Goal: Information Seeking & Learning: Find specific fact

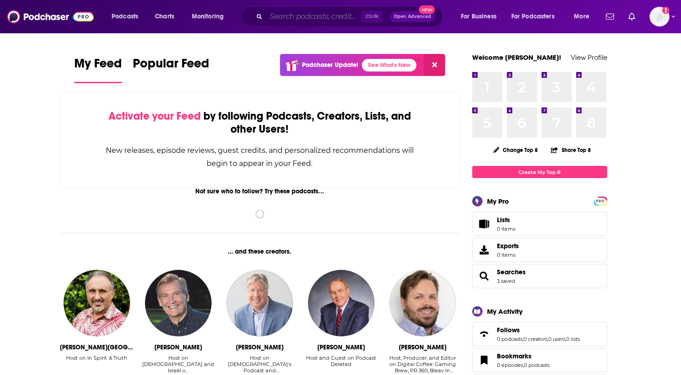
click at [290, 19] on input "Search podcasts, credits, & more..." at bounding box center [313, 16] width 95 height 14
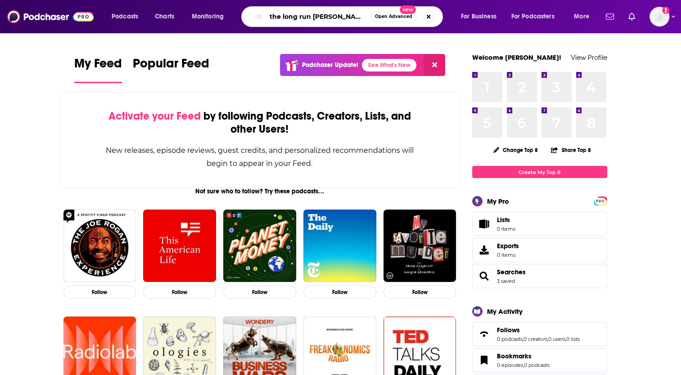
type input "the long run [PERSON_NAME]"
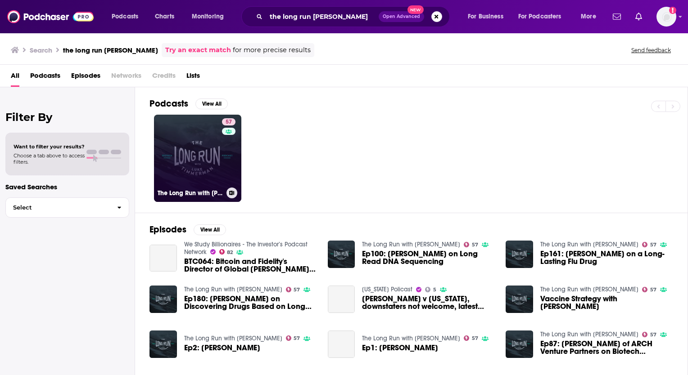
click at [200, 167] on link "57 The Long Run with [PERSON_NAME]" at bounding box center [197, 158] width 87 height 87
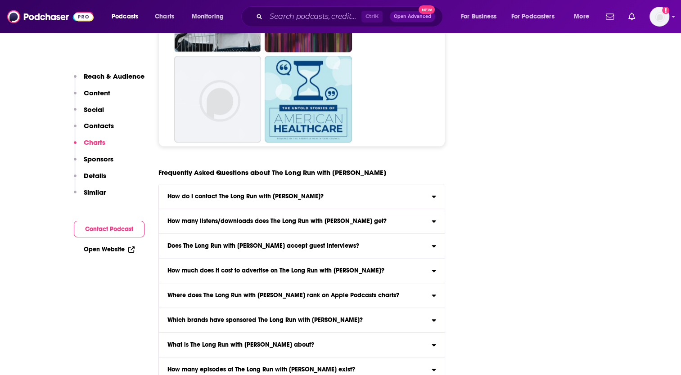
scroll to position [4376, 0]
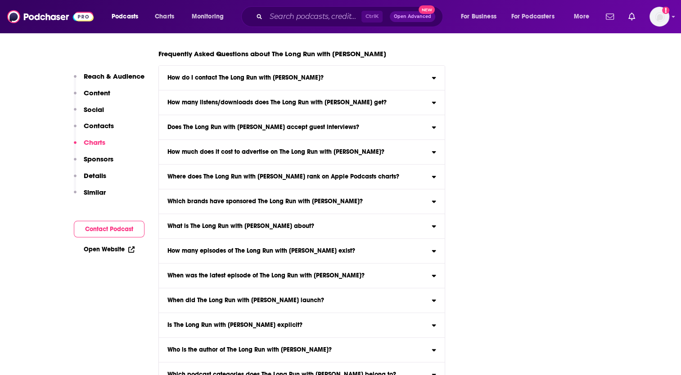
click at [287, 124] on h3 "Does The Long Run with [PERSON_NAME] accept guest interviews?" at bounding box center [263, 127] width 192 height 6
click at [0, 0] on input "Does The Long Run with [PERSON_NAME] accept guest interviews? Yes" at bounding box center [0, 0] width 0 height 0
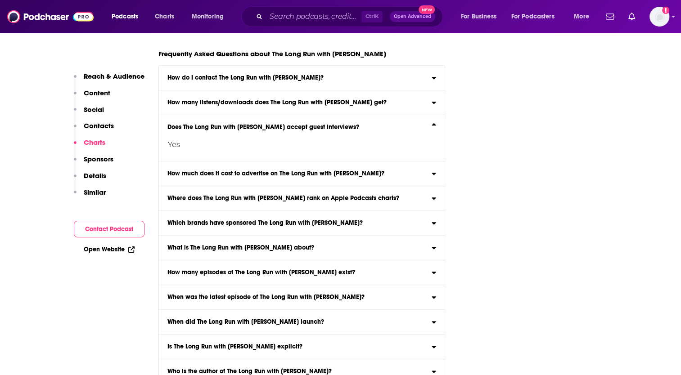
click at [218, 236] on label "What is The Long Run with [PERSON_NAME] about? Here is the podcast description …" at bounding box center [302, 248] width 286 height 25
click at [0, 0] on input "What is The Long Run with [PERSON_NAME] about? Here is the podcast description …" at bounding box center [0, 0] width 0 height 0
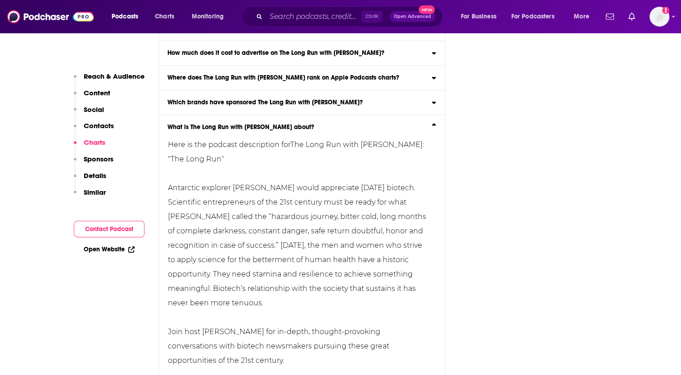
scroll to position [4511, 0]
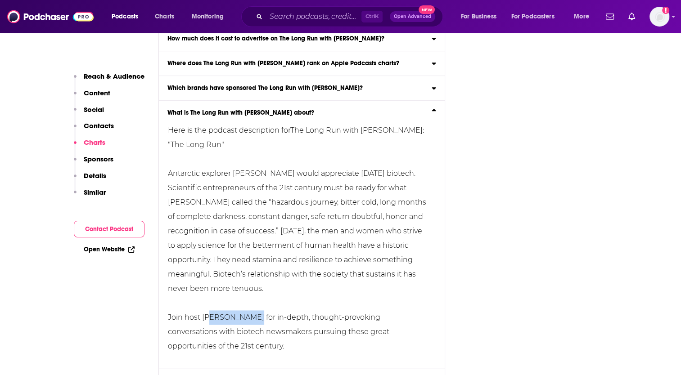
drag, startPoint x: 204, startPoint y: 275, endPoint x: 257, endPoint y: 278, distance: 52.7
click at [257, 278] on div ""The Long Run" Antarctic explorer [PERSON_NAME] would appreciate [DATE] biotech…" at bounding box center [299, 246] width 263 height 216
drag, startPoint x: 257, startPoint y: 278, endPoint x: 211, endPoint y: 291, distance: 47.7
click at [211, 291] on div ""The Long Run" Antarctic explorer [PERSON_NAME] would appreciate [DATE] biotech…" at bounding box center [299, 246] width 263 height 216
click at [0, 0] on input "What is The Long Run with [PERSON_NAME] about? Here is the podcast description …" at bounding box center [0, 0] width 0 height 0
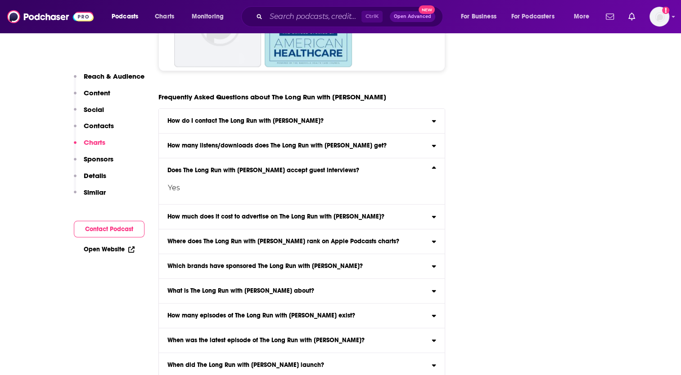
scroll to position [4353, 0]
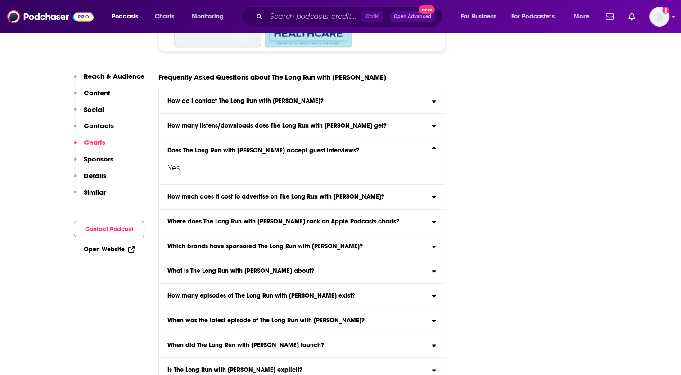
click at [214, 268] on h3 "What is The Long Run with [PERSON_NAME] about?" at bounding box center [240, 271] width 147 height 6
click at [0, 0] on input "What is The Long Run with [PERSON_NAME] about? Here is the podcast description …" at bounding box center [0, 0] width 0 height 0
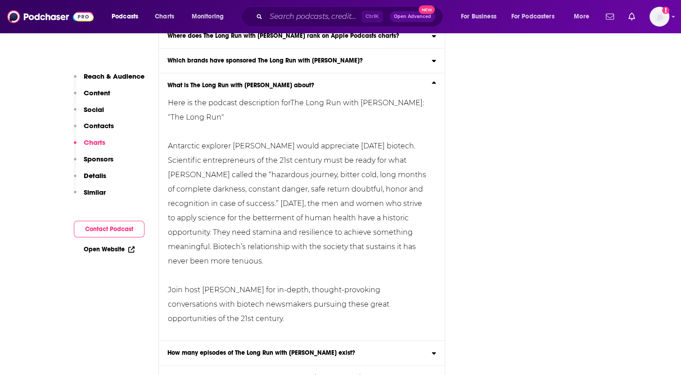
scroll to position [4578, 0]
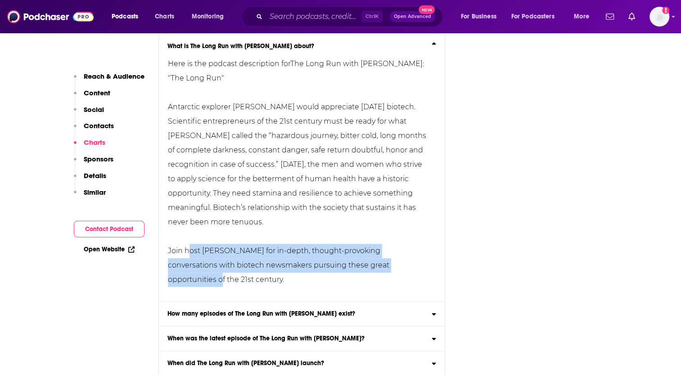
drag, startPoint x: 186, startPoint y: 210, endPoint x: 216, endPoint y: 235, distance: 39.0
click at [216, 235] on div ""The Long Run" Antarctic explorer [PERSON_NAME] would appreciate [DATE] biotech…" at bounding box center [299, 179] width 263 height 216
drag, startPoint x: 216, startPoint y: 235, endPoint x: 207, endPoint y: 235, distance: 8.6
copy div "host [PERSON_NAME] for in-depth, thought-provoking conversations with biotech n…"
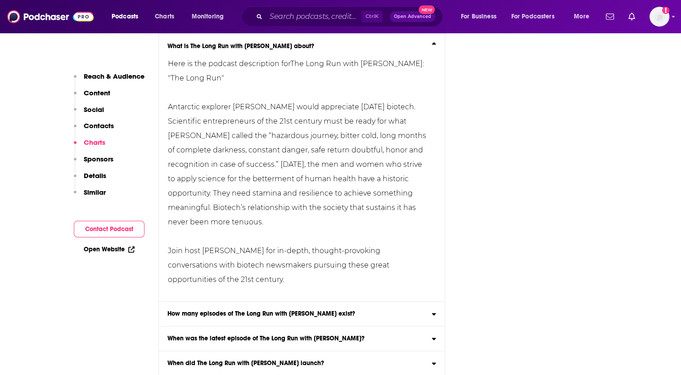
click at [242, 135] on div ""The Long Run" Antarctic explorer [PERSON_NAME] would appreciate [DATE] biotech…" at bounding box center [299, 179] width 263 height 216
click at [0, 0] on input "What is The Long Run with [PERSON_NAME] about? Here is the podcast description …" at bounding box center [0, 0] width 0 height 0
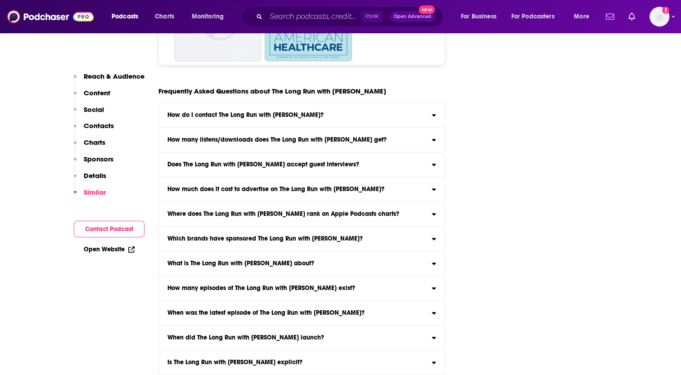
scroll to position [4286, 0]
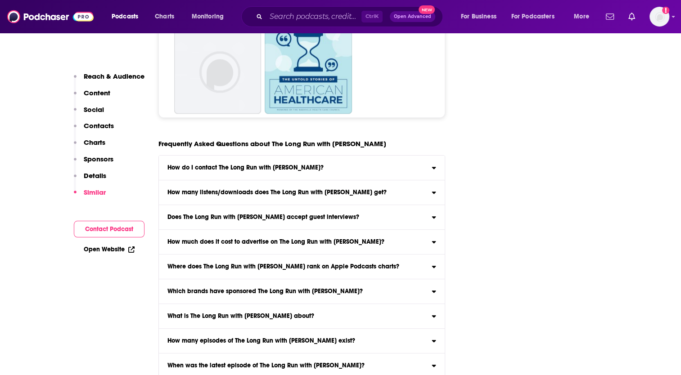
click at [203, 313] on h3 "What is The Long Run with [PERSON_NAME] about?" at bounding box center [240, 316] width 147 height 6
click at [0, 0] on input "What is The Long Run with [PERSON_NAME] about? Here is the podcast description …" at bounding box center [0, 0] width 0 height 0
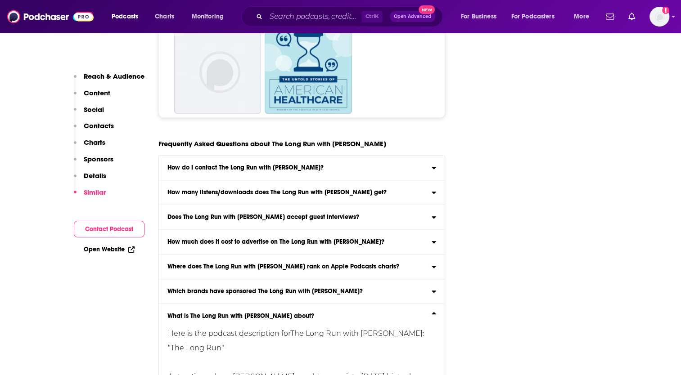
scroll to position [4466, 0]
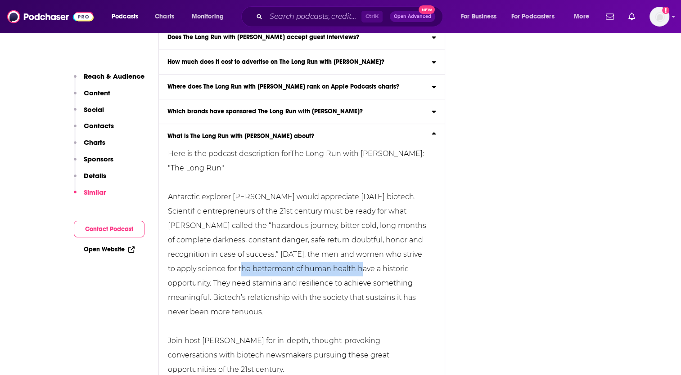
drag, startPoint x: 227, startPoint y: 226, endPoint x: 346, endPoint y: 228, distance: 118.4
click at [346, 228] on div ""The Long Run" Antarctic explorer [PERSON_NAME] would appreciate [DATE] biotech…" at bounding box center [299, 269] width 263 height 216
copy div "the betterment of human health"
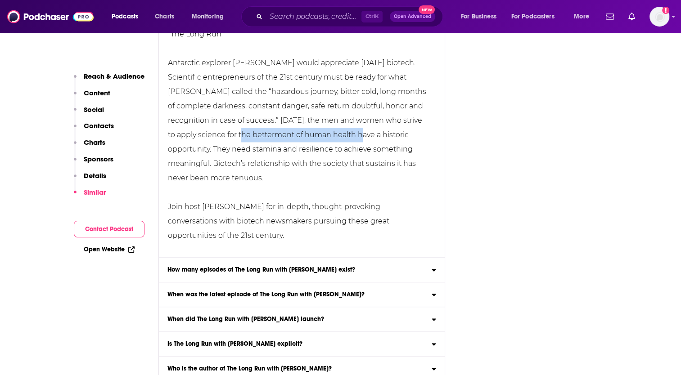
scroll to position [4619, 0]
